Goal: Task Accomplishment & Management: Manage account settings

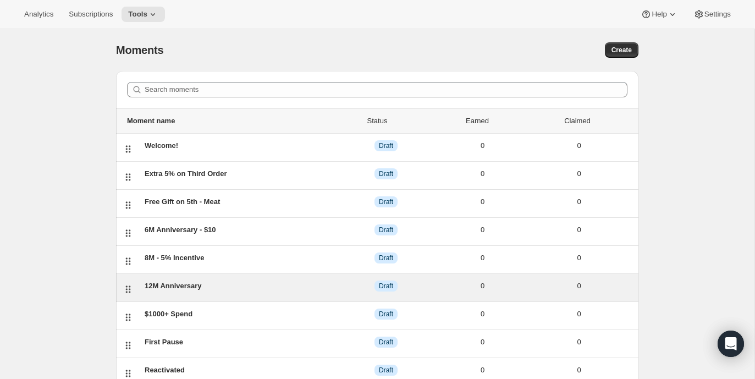
drag, startPoint x: 514, startPoint y: 292, endPoint x: 514, endPoint y: 277, distance: 14.9
click at [514, 287] on div "12M Anniversary DRAFT Draft 0 0" at bounding box center [386, 288] width 492 height 14
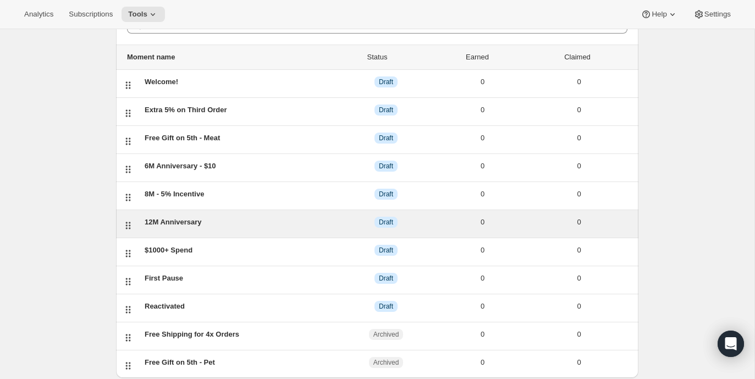
scroll to position [2, 0]
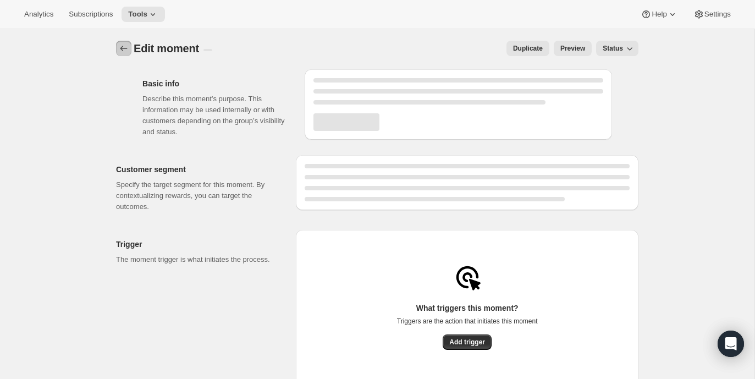
click at [122, 43] on icon "Create moment" at bounding box center [123, 48] width 11 height 11
select select "FIXED_AMOUNT"
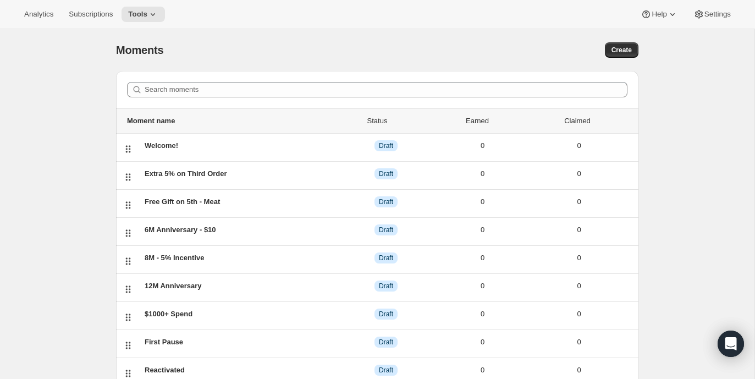
scroll to position [92, 0]
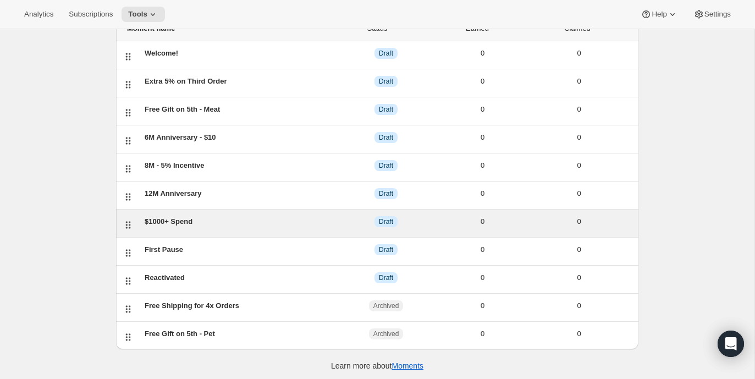
click at [219, 224] on div "$1000+ Spend" at bounding box center [241, 221] width 193 height 11
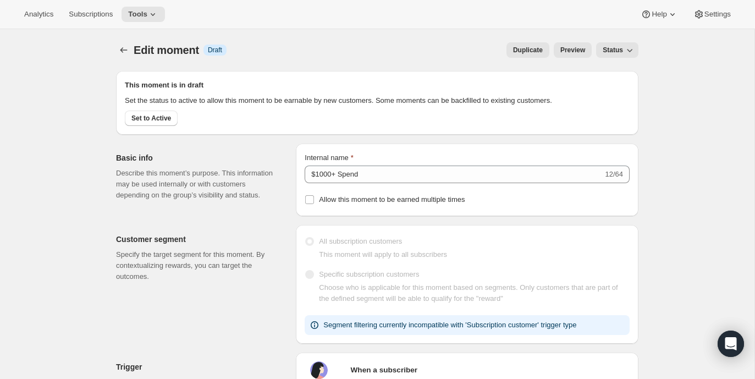
click at [605, 52] on span "Status" at bounding box center [613, 50] width 20 height 9
click at [396, 43] on div "Duplicate Preview Status" at bounding box center [437, 49] width 403 height 15
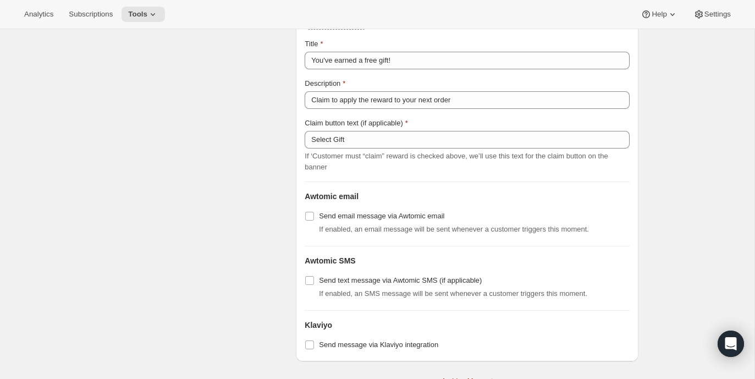
scroll to position [1368, 0]
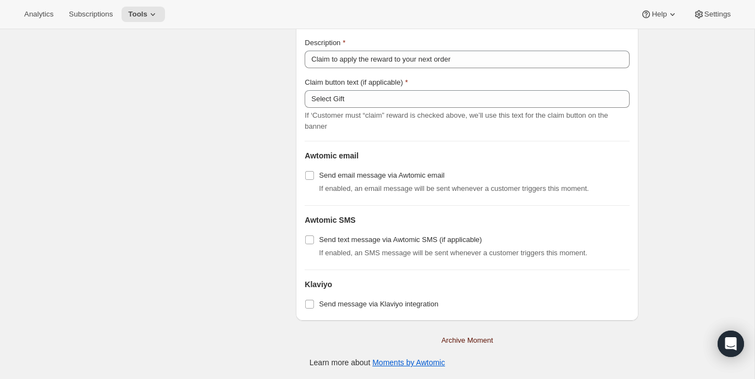
click at [470, 346] on button "Archive Moment" at bounding box center [467, 341] width 65 height 18
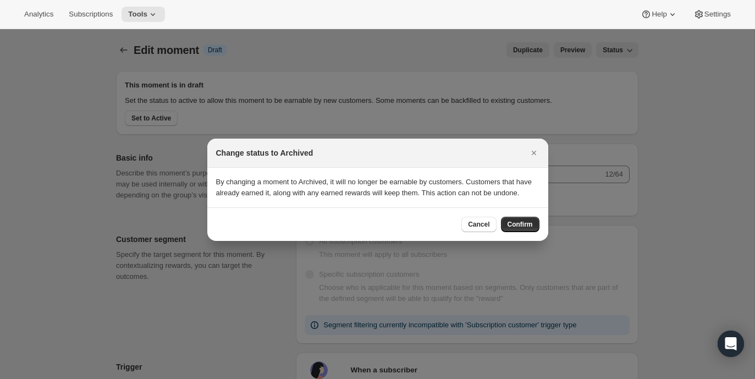
scroll to position [0, 0]
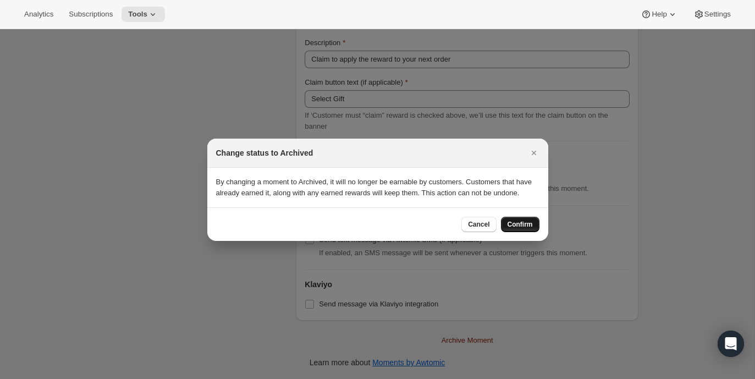
click at [520, 228] on span "Confirm" at bounding box center [520, 224] width 25 height 9
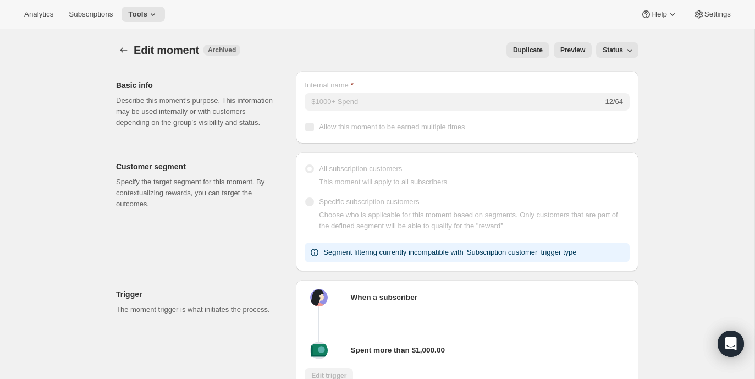
click at [161, 48] on span "Edit moment" at bounding box center [166, 50] width 65 height 12
click at [121, 50] on icon "Create moment" at bounding box center [124, 50] width 7 height 6
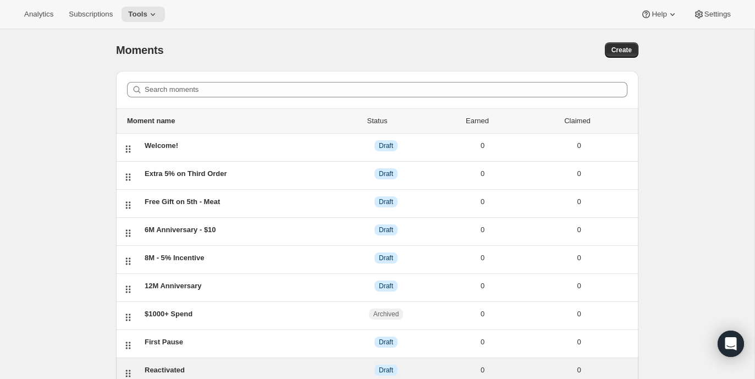
scroll to position [92, 0]
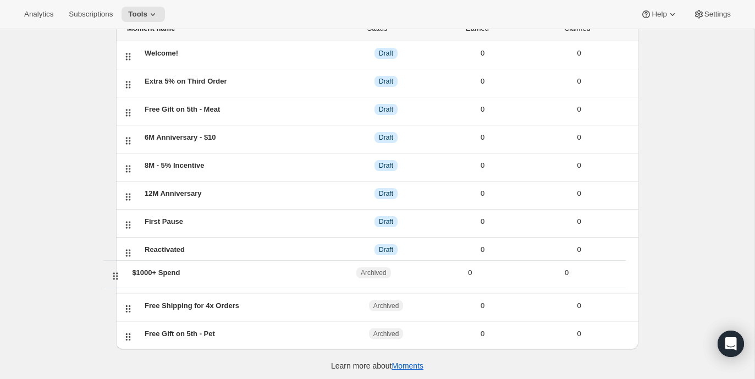
drag, startPoint x: 132, startPoint y: 221, endPoint x: 118, endPoint y: 280, distance: 60.5
click at [118, 280] on ul "Moment name Status Earned Claimed Welcome! DRAFT Draft 0 0 Extra 5% on Third Or…" at bounding box center [377, 168] width 523 height 305
